Goal: Check status: Check status

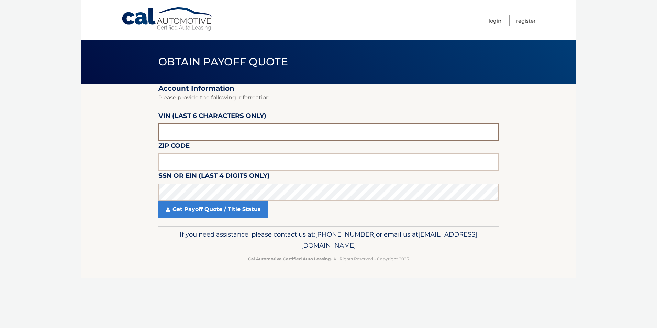
drag, startPoint x: 195, startPoint y: 135, endPoint x: 155, endPoint y: 137, distance: 39.9
click at [155, 137] on section "Account Information Please provide the following information. [PERSON_NAME] (la…" at bounding box center [328, 155] width 495 height 142
type input "258958"
click at [168, 158] on input "text" at bounding box center [328, 161] width 340 height 17
click at [170, 160] on input "text" at bounding box center [328, 161] width 340 height 17
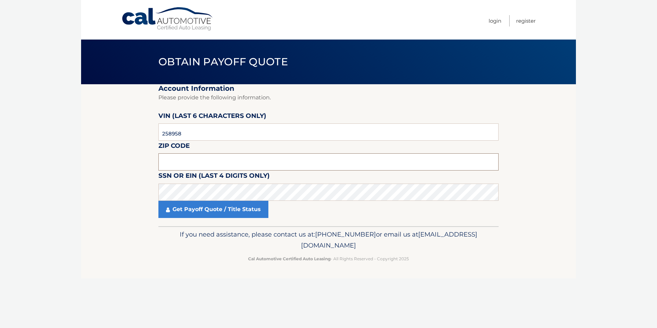
click at [169, 164] on input "text" at bounding box center [328, 161] width 340 height 17
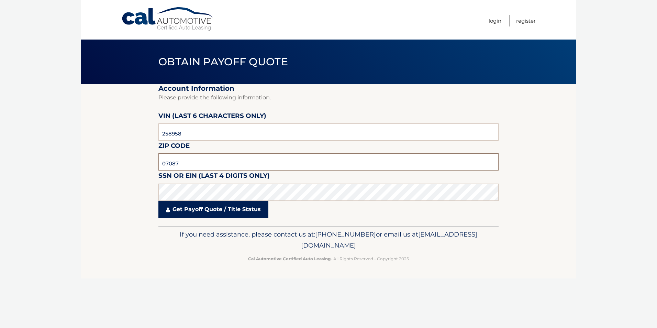
type input "07087"
click at [186, 212] on link "Get Payoff Quote / Title Status" at bounding box center [213, 209] width 110 height 17
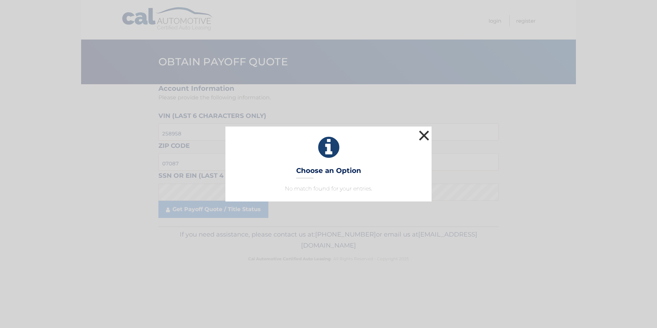
click at [420, 135] on button "×" at bounding box center [424, 136] width 14 height 14
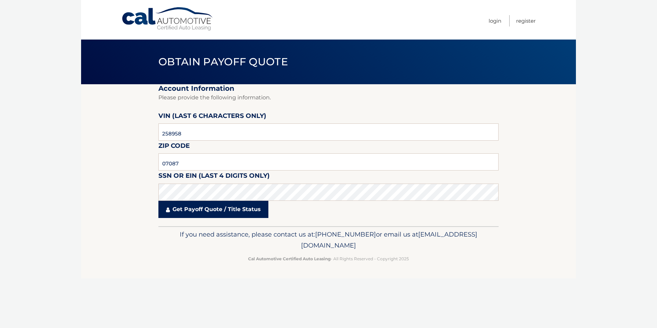
click at [209, 210] on link "Get Payoff Quote / Title Status" at bounding box center [213, 209] width 110 height 17
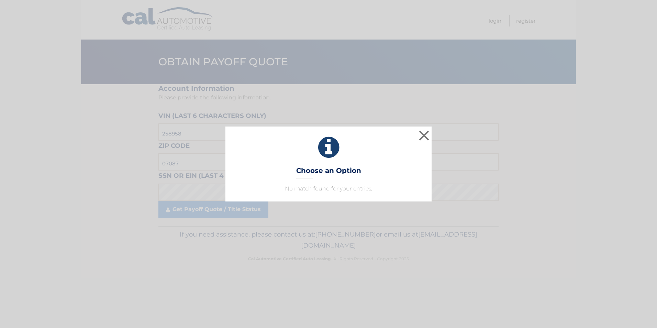
click at [298, 180] on div "× Choose an Option No match found for your entries. This is what you see on sec…" at bounding box center [328, 163] width 206 height 75
click at [295, 187] on p "No match found for your entries." at bounding box center [328, 189] width 189 height 8
click at [293, 192] on p "No match found for your entries." at bounding box center [328, 189] width 189 height 8
click at [293, 191] on p "No match found for your entries." at bounding box center [328, 189] width 189 height 8
click at [423, 132] on button "×" at bounding box center [424, 136] width 14 height 14
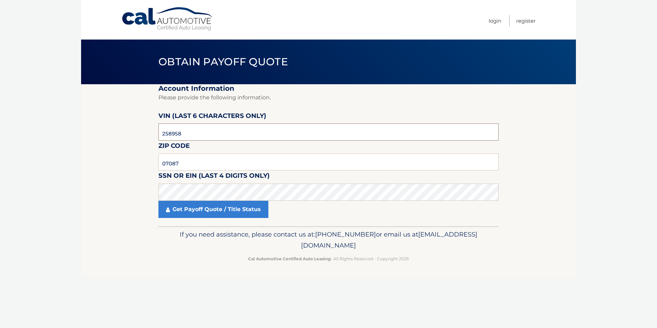
drag, startPoint x: 182, startPoint y: 131, endPoint x: 156, endPoint y: 133, distance: 26.2
click at [156, 133] on section "Account Information Please provide the following information. [PERSON_NAME] (la…" at bounding box center [328, 155] width 495 height 142
type input "028958"
click at [189, 210] on link "Get Payoff Quote / Title Status" at bounding box center [213, 209] width 110 height 17
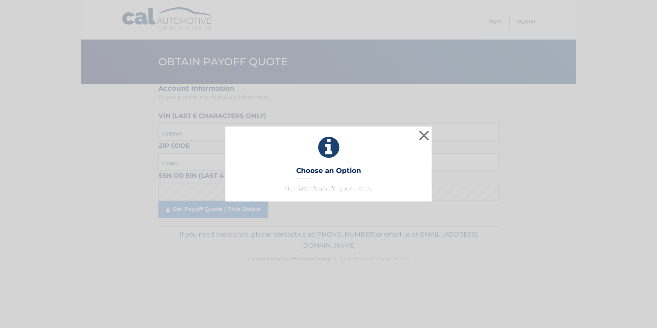
click at [293, 190] on p "No match found for your entries." at bounding box center [328, 189] width 189 height 8
click at [423, 135] on button "×" at bounding box center [424, 136] width 14 height 14
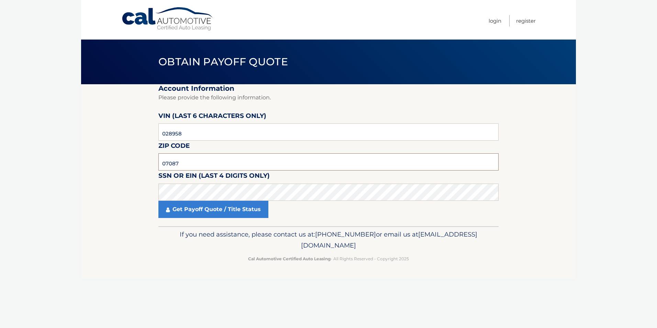
click at [181, 162] on input "07087" at bounding box center [328, 161] width 340 height 17
click at [164, 163] on input "07087" at bounding box center [328, 161] width 340 height 17
click at [194, 208] on link "Get Payoff Quote / Title Status" at bounding box center [213, 209] width 110 height 17
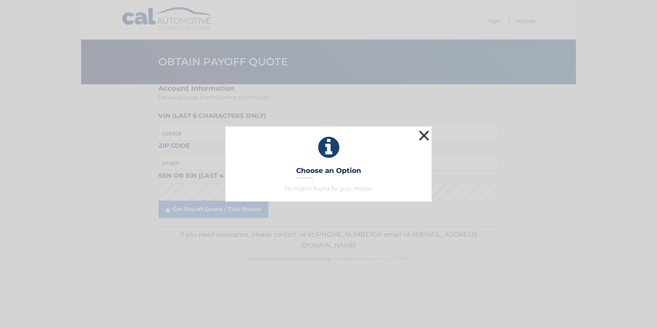
click at [424, 133] on button "×" at bounding box center [424, 136] width 14 height 14
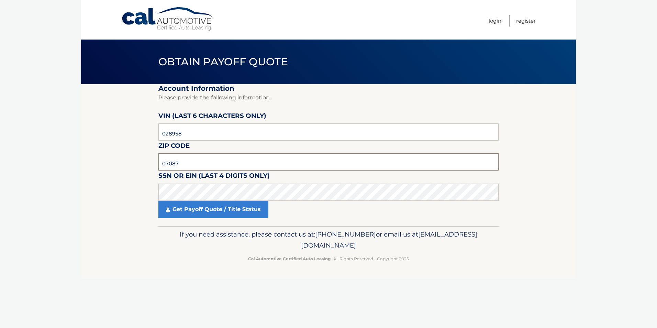
drag, startPoint x: 185, startPoint y: 165, endPoint x: 149, endPoint y: 167, distance: 36.5
click at [149, 167] on section "Account Information Please provide the following information. [PERSON_NAME] (la…" at bounding box center [328, 155] width 495 height 142
type input "07083"
click at [165, 208] on link "Get Payoff Quote / Title Status" at bounding box center [213, 209] width 110 height 17
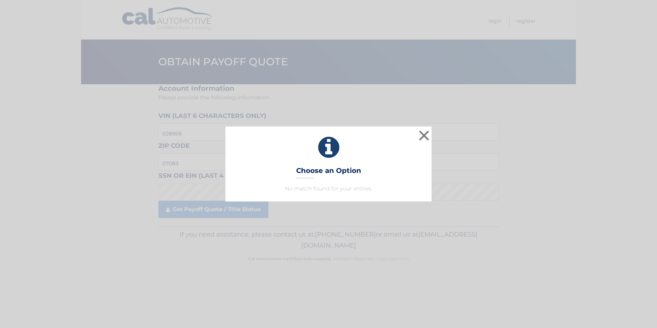
click at [301, 184] on div "× Choose an Option No match found for your entries. This is what you see on sec…" at bounding box center [328, 163] width 206 height 75
click at [424, 135] on button "×" at bounding box center [424, 136] width 14 height 14
